Goal: Task Accomplishment & Management: Manage account settings

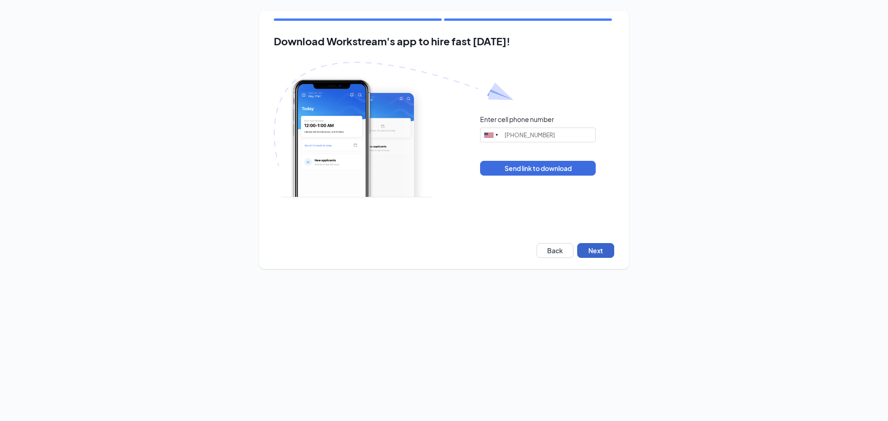
click at [600, 249] on button "Next" at bounding box center [595, 250] width 37 height 15
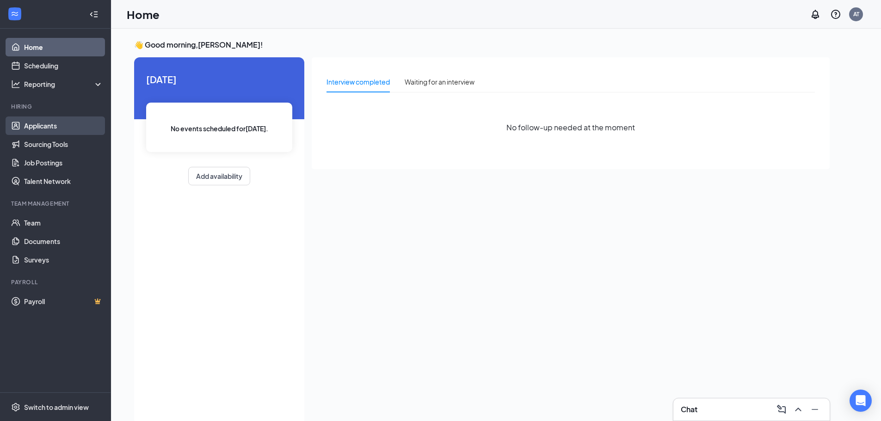
click at [45, 127] on link "Applicants" at bounding box center [63, 126] width 79 height 19
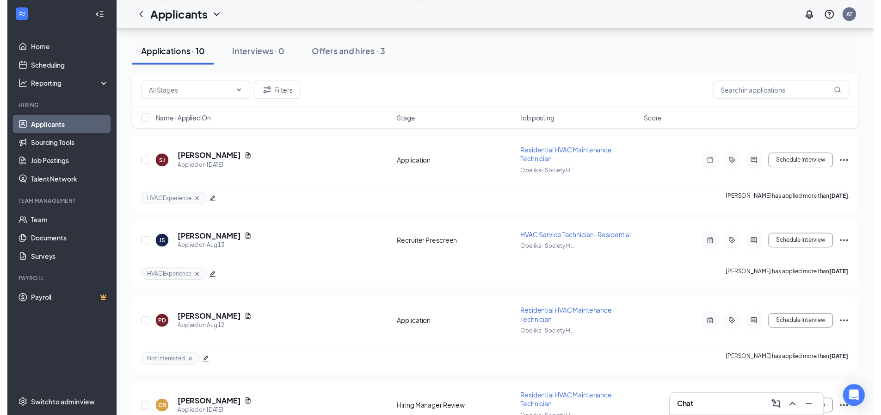
scroll to position [555, 0]
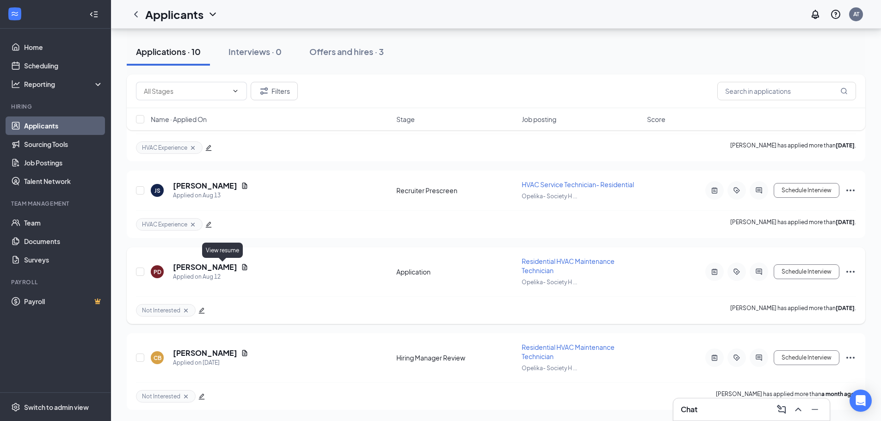
click at [241, 264] on icon "Document" at bounding box center [244, 267] width 7 height 7
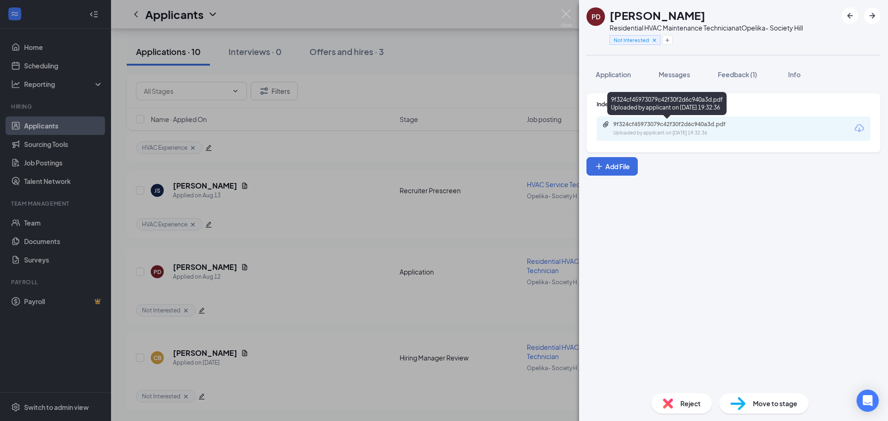
click at [723, 130] on div "Uploaded by applicant on [DATE] 19:32:36" at bounding box center [682, 133] width 139 height 7
click at [742, 73] on span "Feedback (1)" at bounding box center [737, 74] width 39 height 8
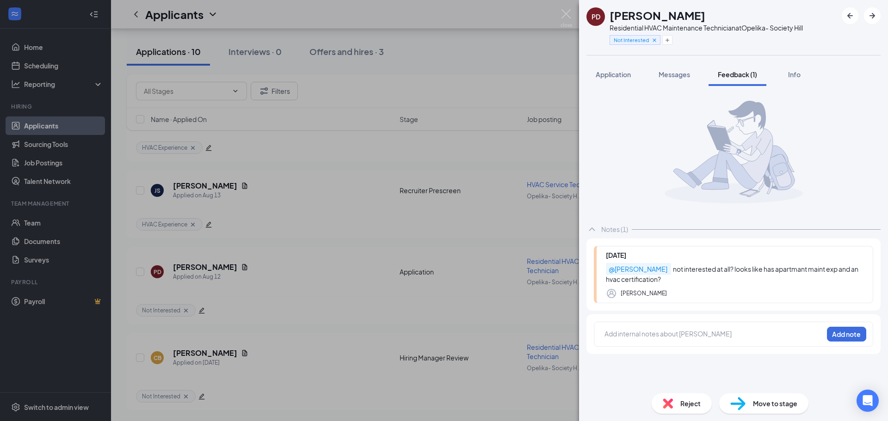
click at [684, 332] on div at bounding box center [714, 334] width 218 height 10
click at [305, 219] on div "PD [PERSON_NAME] Residential HVAC Maintenance Technician at Opelika- Society Hi…" at bounding box center [444, 210] width 888 height 421
click at [561, 15] on img at bounding box center [567, 18] width 12 height 18
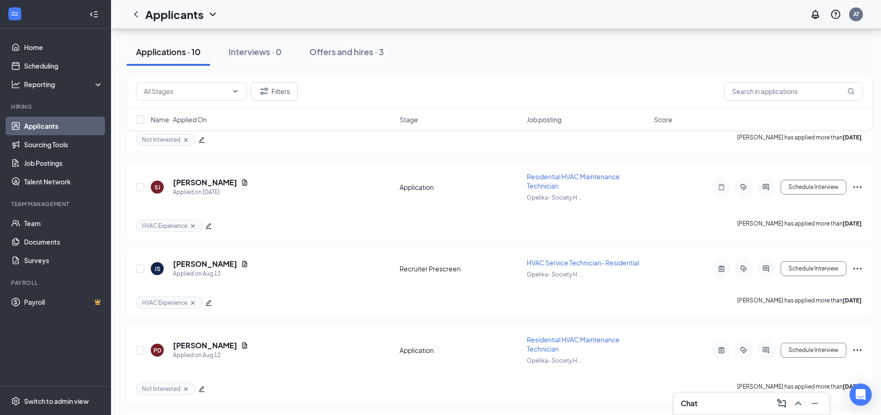
scroll to position [562, 0]
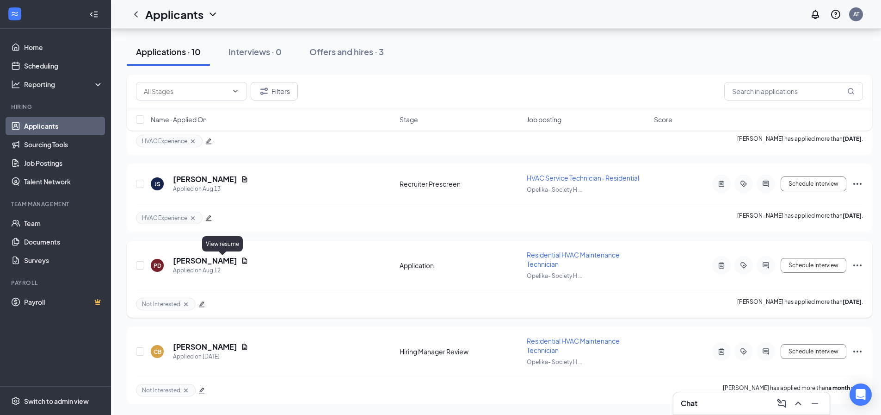
click at [242, 259] on icon "Document" at bounding box center [244, 260] width 5 height 6
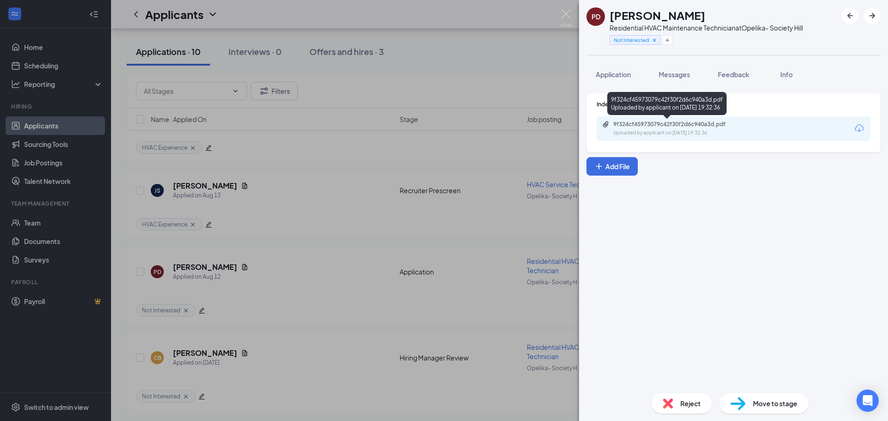
click at [703, 124] on div "9f324cf45973079c42f30f2d6c940a3d.pdf" at bounding box center [678, 124] width 130 height 7
click at [683, 74] on span "Messages" at bounding box center [674, 74] width 31 height 8
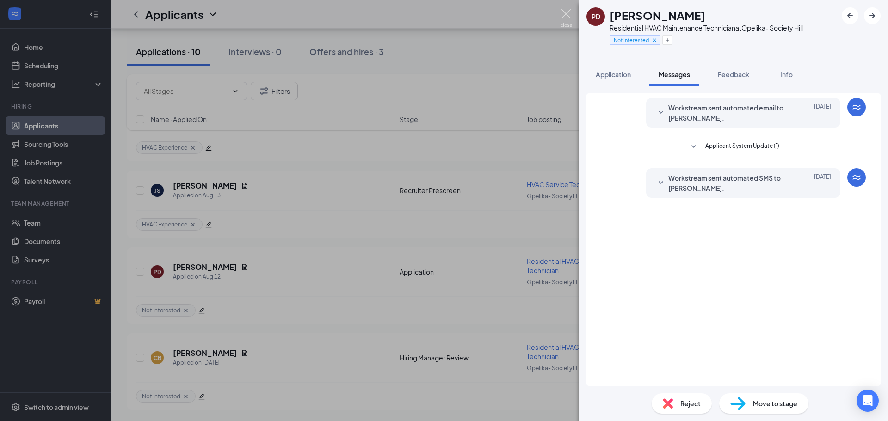
click at [569, 13] on img at bounding box center [567, 18] width 12 height 18
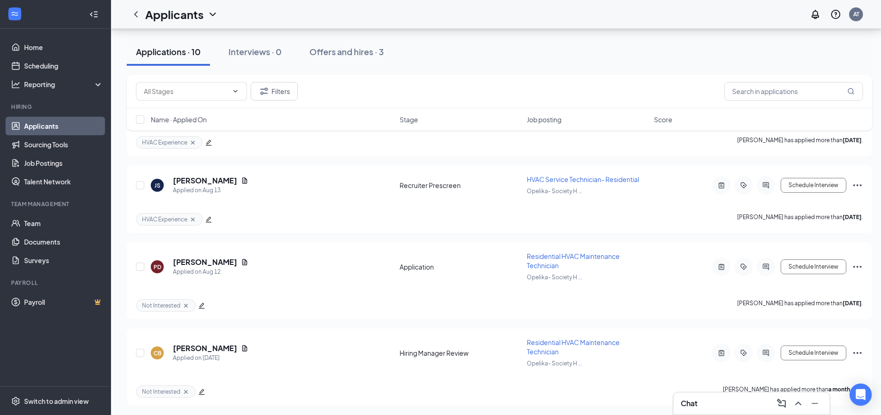
scroll to position [562, 0]
click at [242, 259] on icon "Document" at bounding box center [244, 260] width 5 height 6
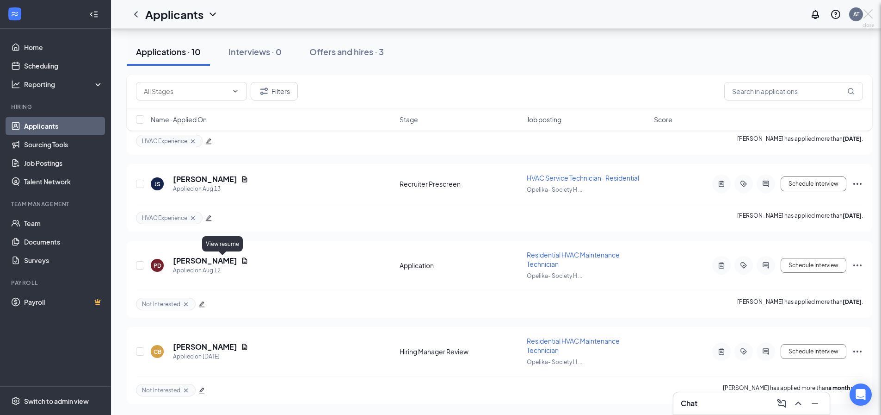
scroll to position [555, 0]
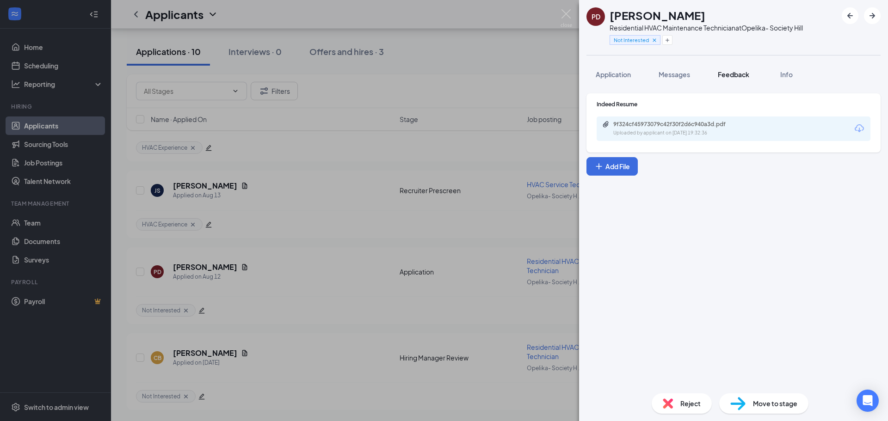
click at [743, 77] on span "Feedback" at bounding box center [733, 74] width 31 height 8
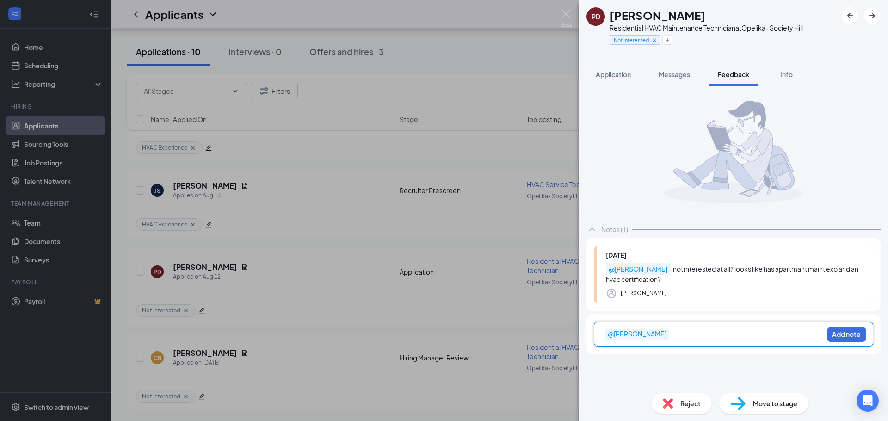
click at [666, 338] on div "@[PERSON_NAME]" at bounding box center [714, 334] width 218 height 10
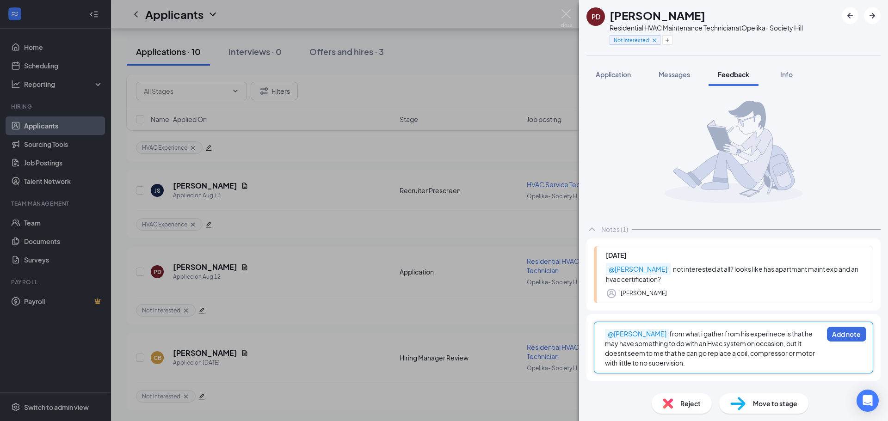
click at [646, 363] on span "from what i gather from his experinece is that he may have something to do with…" at bounding box center [710, 348] width 211 height 37
click at [686, 364] on div "@[PERSON_NAME] from what i gather from his experinece is that he may have somet…" at bounding box center [714, 348] width 218 height 39
click at [836, 335] on button "Add note" at bounding box center [846, 334] width 39 height 15
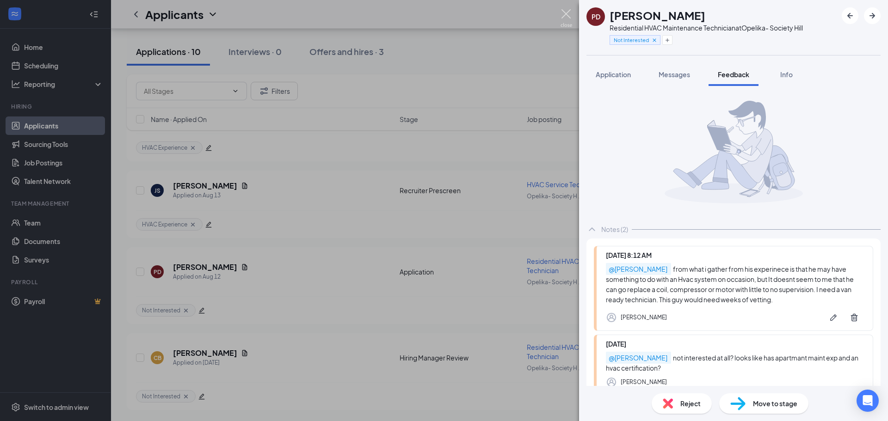
click at [564, 12] on img at bounding box center [567, 18] width 12 height 18
